Goal: Task Accomplishment & Management: Complete application form

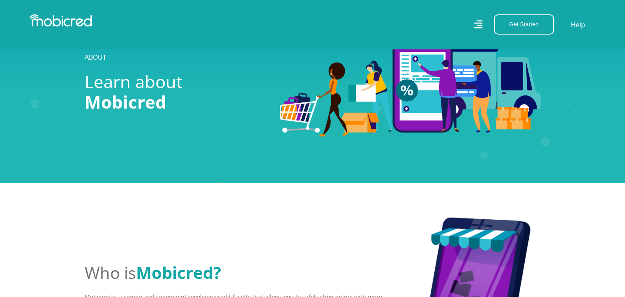
scroll to position [41, 0]
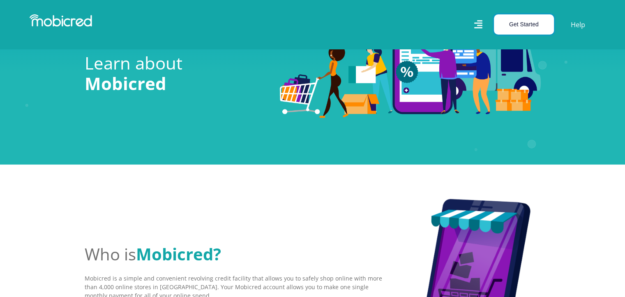
click at [511, 28] on button "Get Started" at bounding box center [524, 24] width 60 height 20
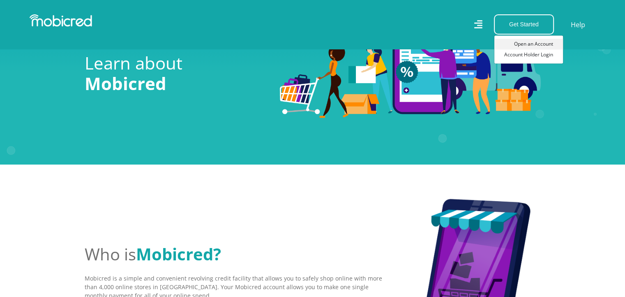
click at [526, 39] on link "Open an Account" at bounding box center [528, 44] width 69 height 11
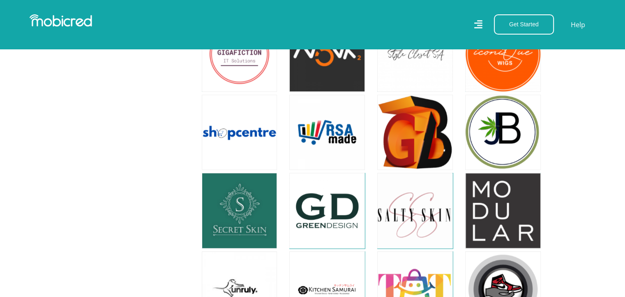
scroll to position [4068, 0]
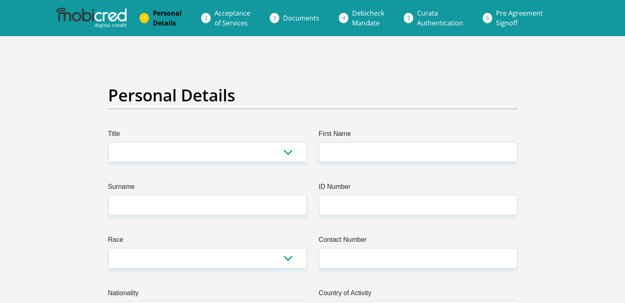
click at [292, 16] on span "Documents" at bounding box center [301, 18] width 36 height 9
click at [293, 21] on span "Documents" at bounding box center [301, 18] width 36 height 9
click at [110, 17] on img at bounding box center [91, 18] width 71 height 21
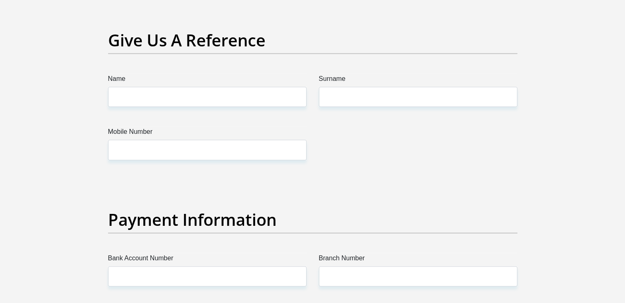
scroll to position [2333, 0]
